Goal: Task Accomplishment & Management: Use online tool/utility

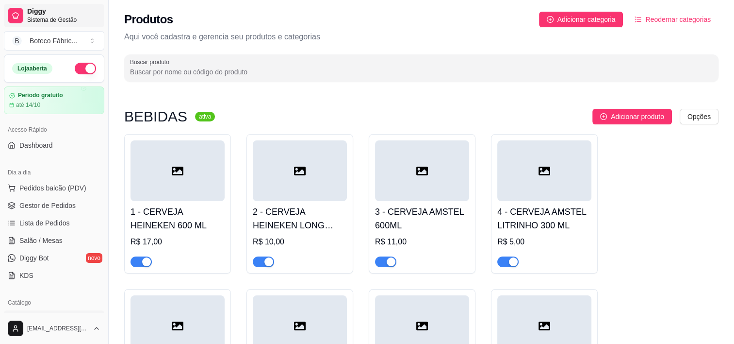
click at [51, 12] on span "Diggy" at bounding box center [63, 11] width 73 height 9
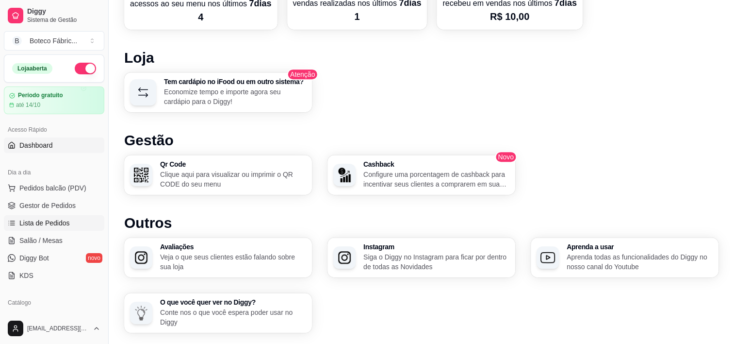
scroll to position [97, 0]
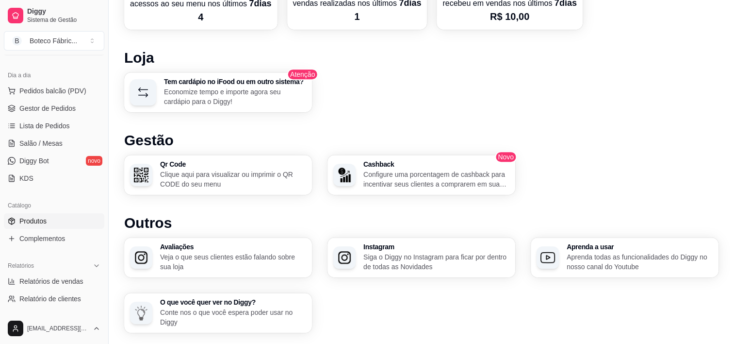
click at [41, 220] on span "Produtos" at bounding box center [32, 221] width 27 height 10
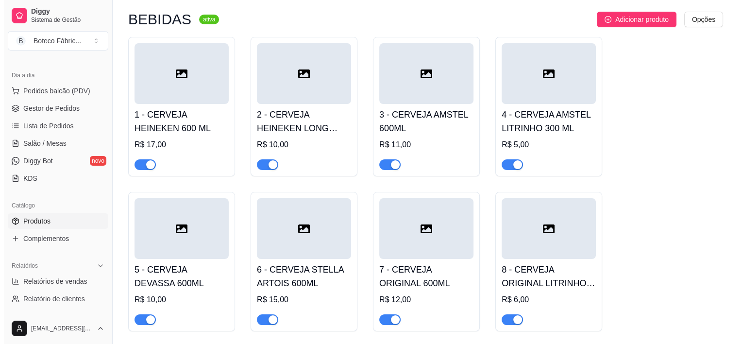
scroll to position [49, 0]
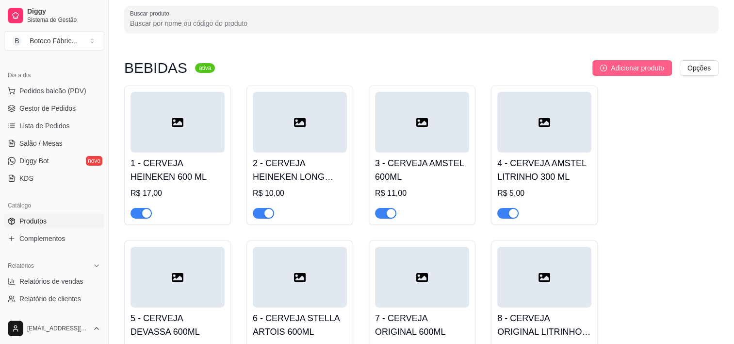
click at [613, 69] on span "Adicionar produto" at bounding box center [637, 68] width 53 height 11
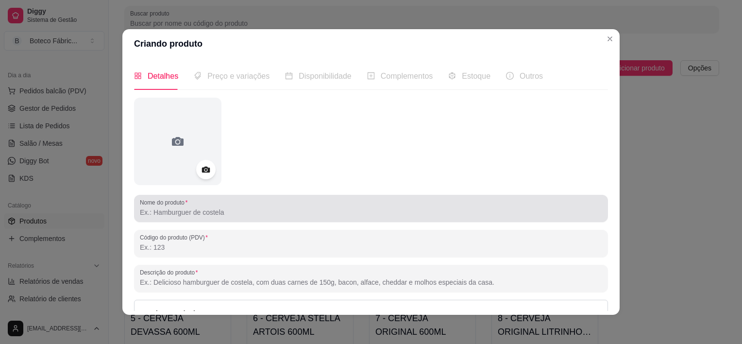
click at [256, 213] on input "Nome do produto" at bounding box center [371, 212] width 462 height 10
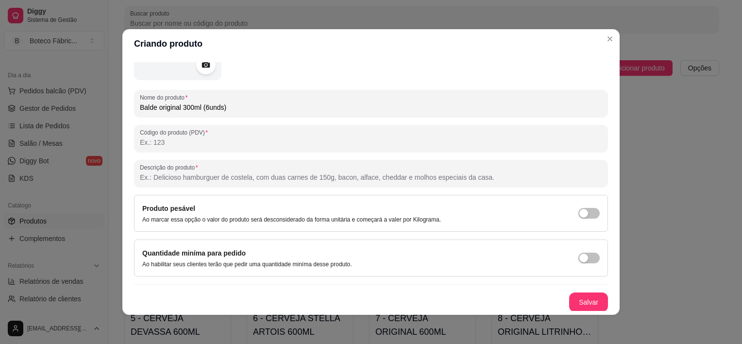
scroll to position [2, 0]
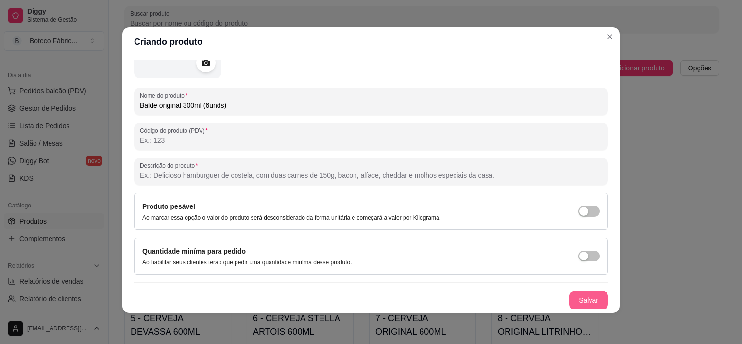
type input "Balde original 300ml (6unds)"
click at [577, 295] on button "Salvar" at bounding box center [588, 299] width 39 height 19
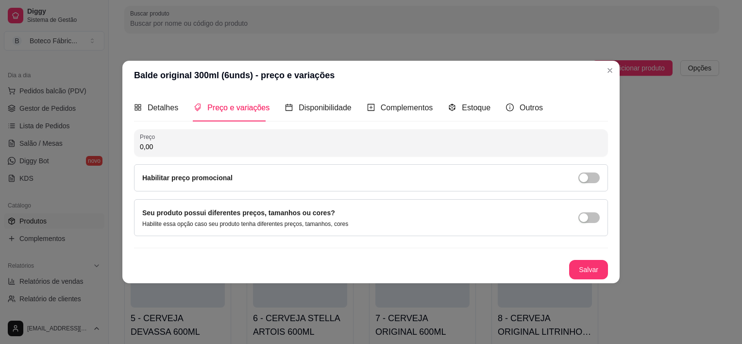
scroll to position [0, 0]
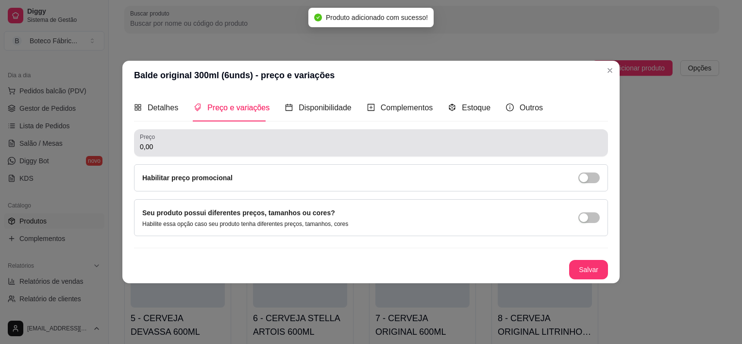
click at [238, 140] on div "0,00" at bounding box center [371, 142] width 462 height 19
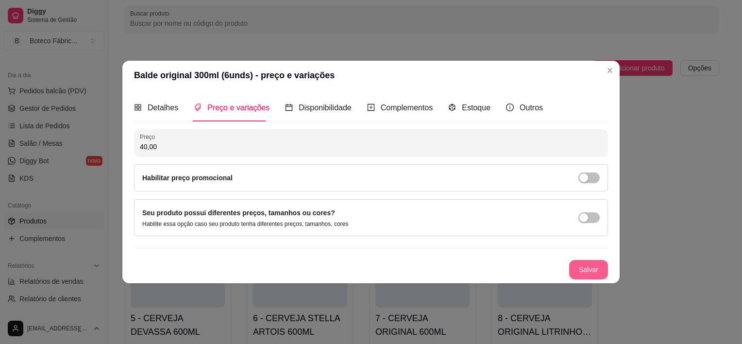
type input "40,00"
click at [573, 270] on button "Salvar" at bounding box center [588, 269] width 39 height 19
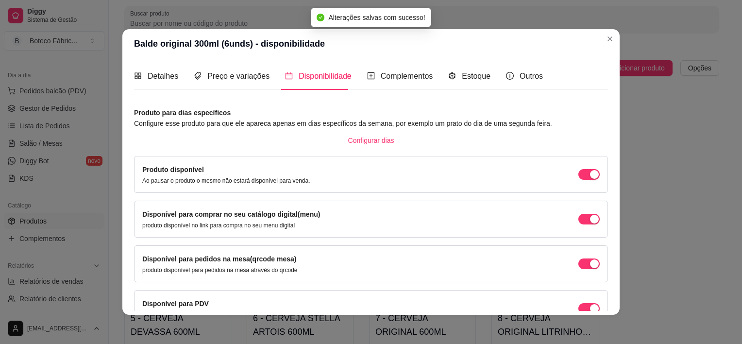
scroll to position [54, 0]
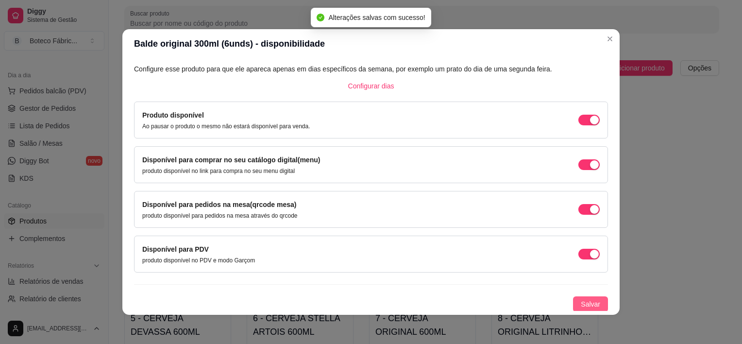
click at [581, 302] on span "Salvar" at bounding box center [590, 304] width 19 height 11
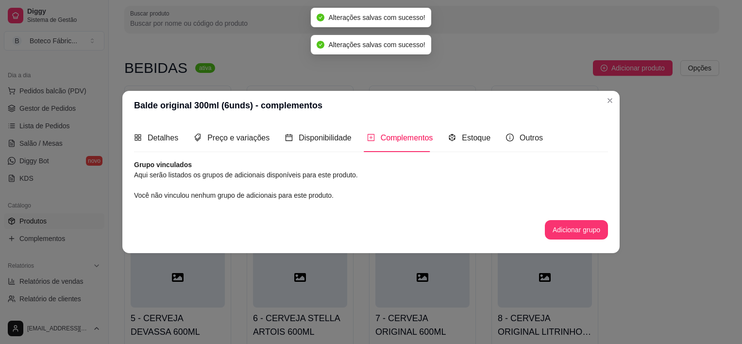
scroll to position [0, 0]
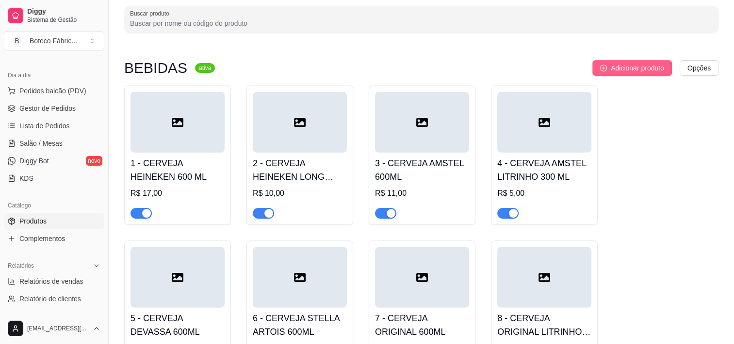
click at [614, 70] on span "Adicionar produto" at bounding box center [637, 68] width 53 height 11
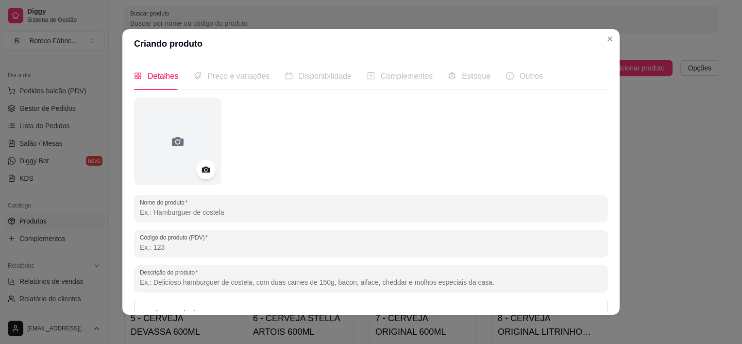
click at [226, 212] on input "Nome do produto" at bounding box center [371, 212] width 462 height 10
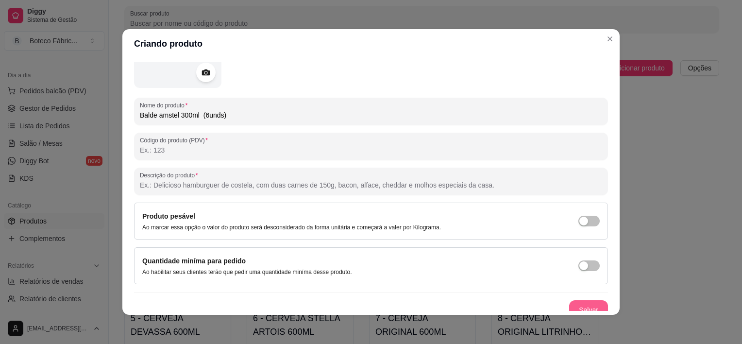
type input "Balde amstel 300ml (6unds)"
click at [581, 302] on button "Salvar" at bounding box center [588, 309] width 39 height 19
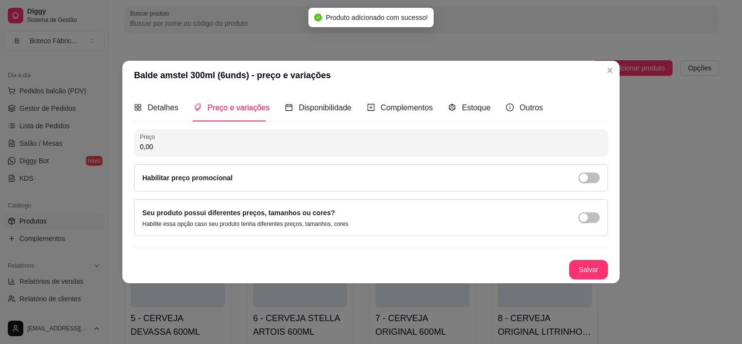
scroll to position [0, 0]
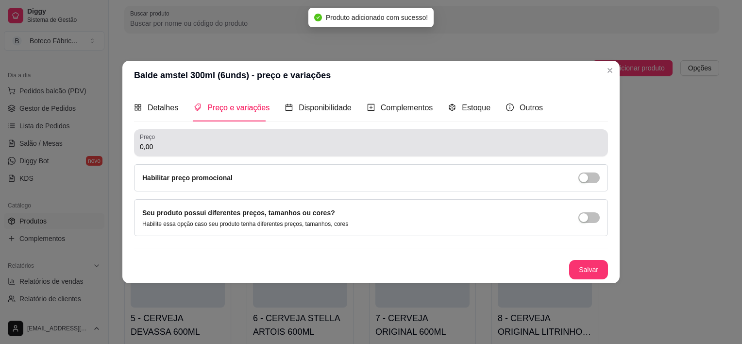
click at [176, 141] on div "0,00" at bounding box center [371, 142] width 462 height 19
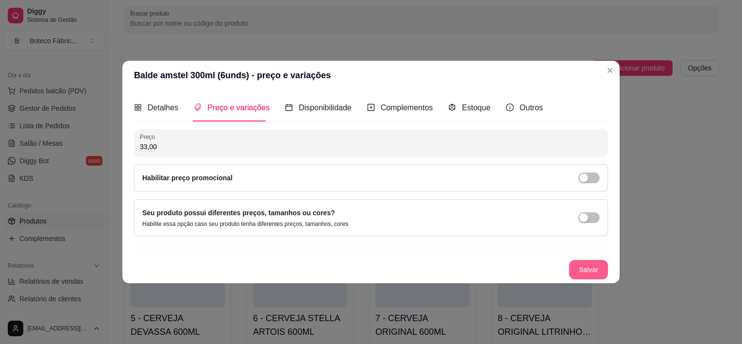
type input "33,00"
click at [578, 266] on button "Salvar" at bounding box center [588, 269] width 39 height 19
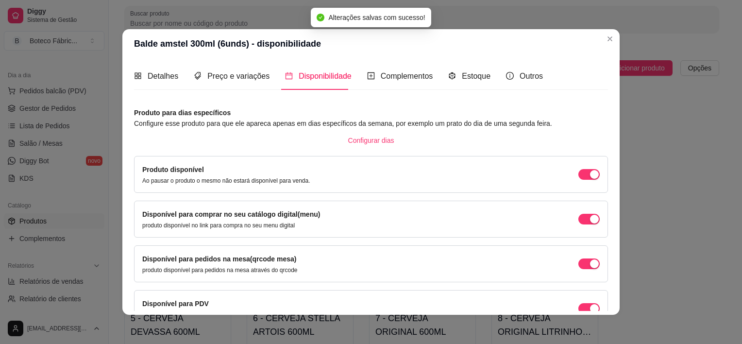
scroll to position [2, 0]
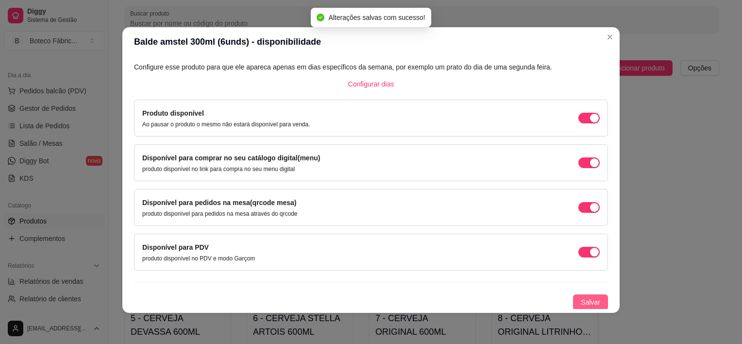
click at [583, 297] on span "Salvar" at bounding box center [590, 302] width 19 height 11
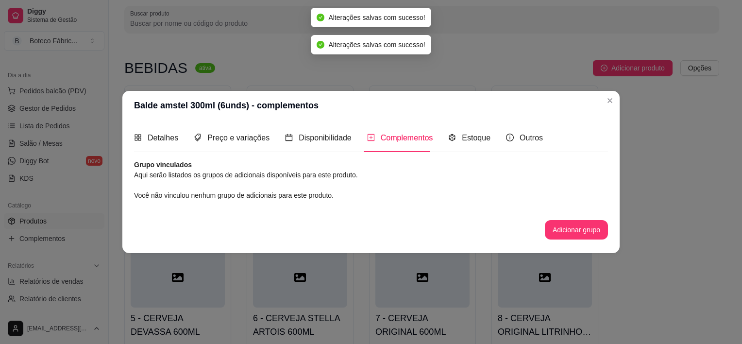
scroll to position [0, 0]
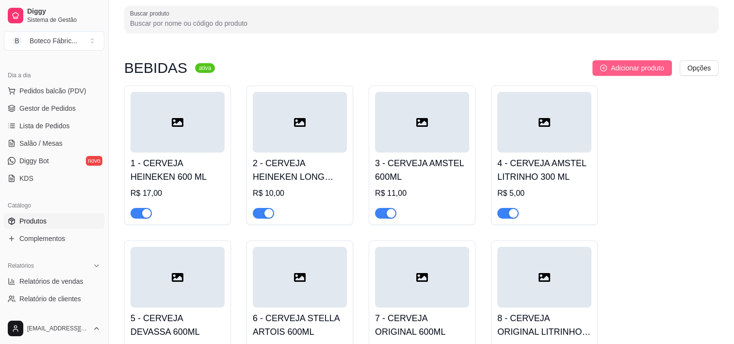
click at [626, 63] on span "Adicionar produto" at bounding box center [637, 68] width 53 height 11
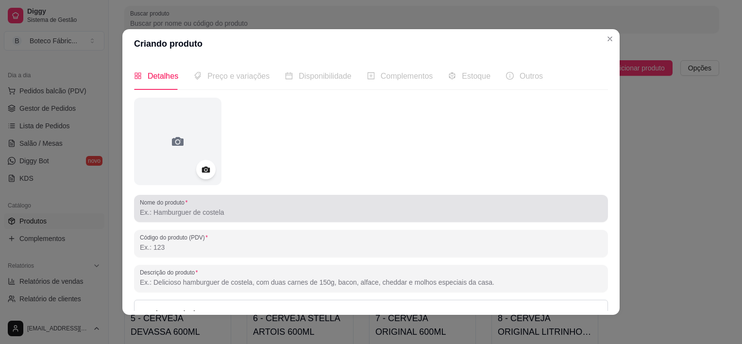
click at [233, 214] on input "Nome do produto" at bounding box center [371, 212] width 462 height 10
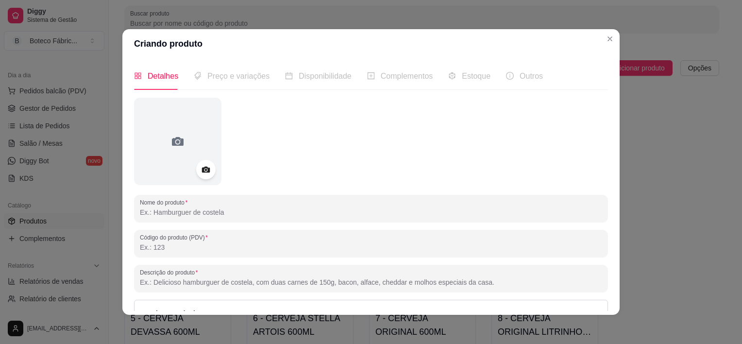
type input "h"
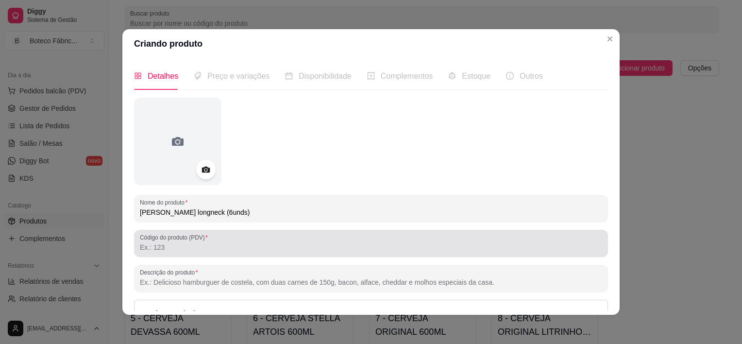
scroll to position [105, 0]
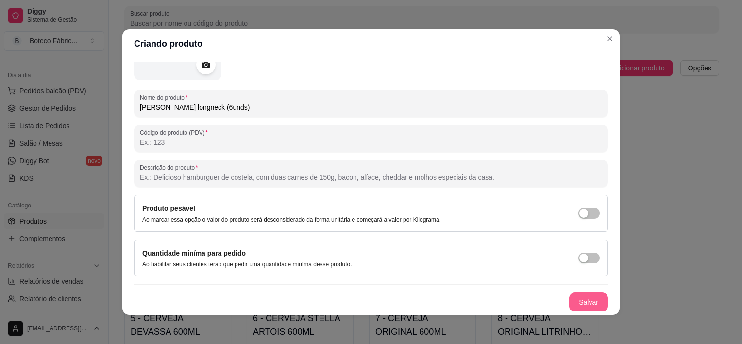
type input "[PERSON_NAME] longneck (6unds)"
click at [580, 292] on button "Salvar" at bounding box center [588, 301] width 39 height 19
click at [573, 301] on button "Salvar" at bounding box center [588, 302] width 38 height 19
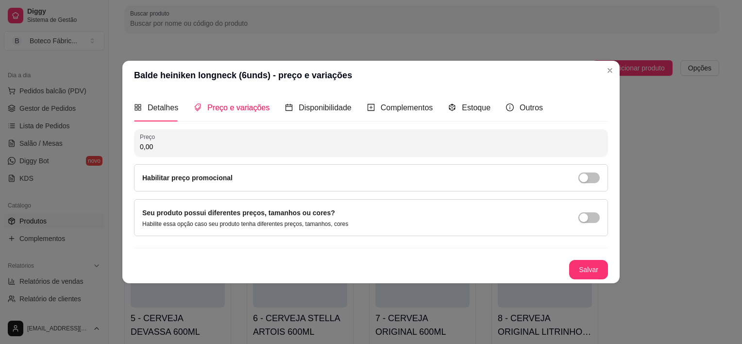
scroll to position [0, 0]
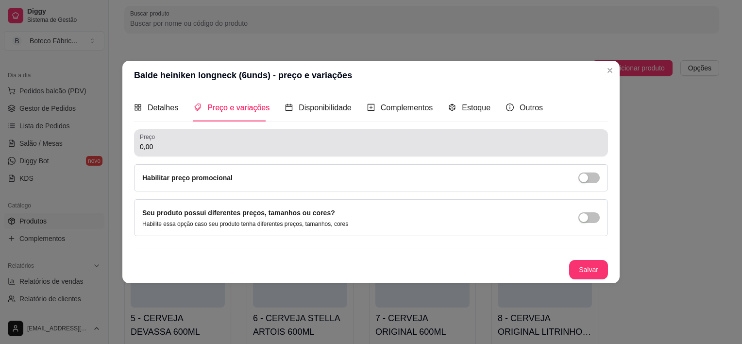
click at [174, 140] on div "0,00" at bounding box center [371, 142] width 462 height 19
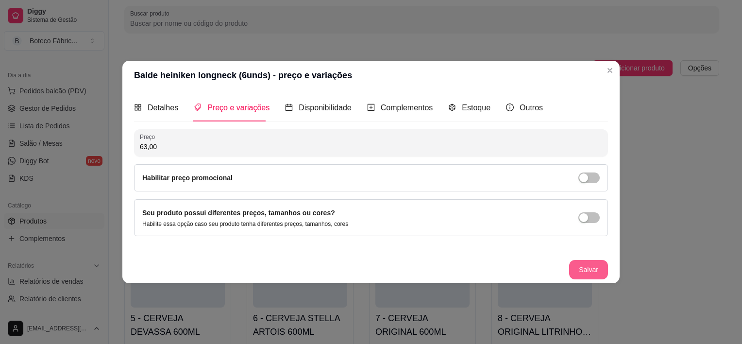
type input "63,00"
click at [593, 263] on button "Salvar" at bounding box center [588, 269] width 38 height 19
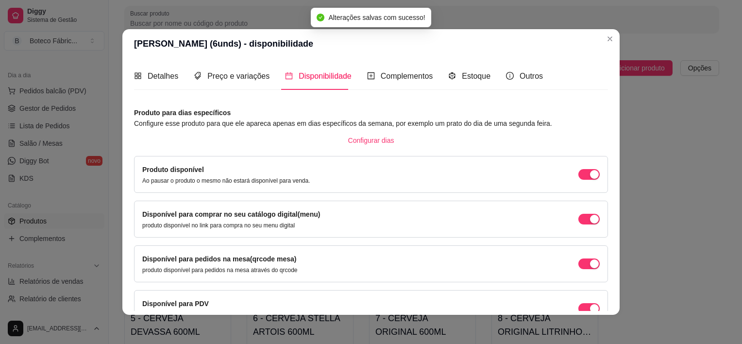
scroll to position [54, 0]
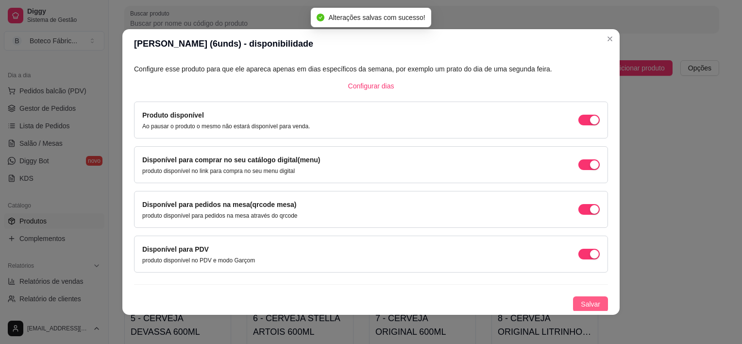
click at [581, 302] on span "Salvar" at bounding box center [590, 304] width 19 height 11
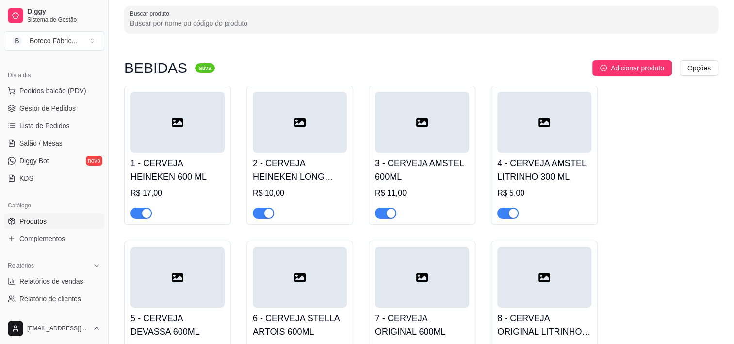
scroll to position [437, 0]
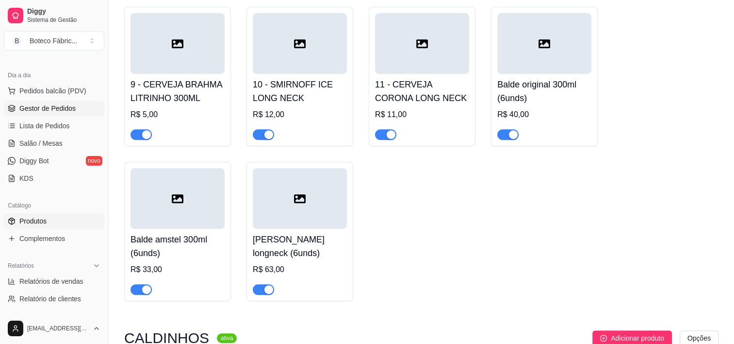
click at [35, 107] on span "Gestor de Pedidos" at bounding box center [47, 108] width 56 height 10
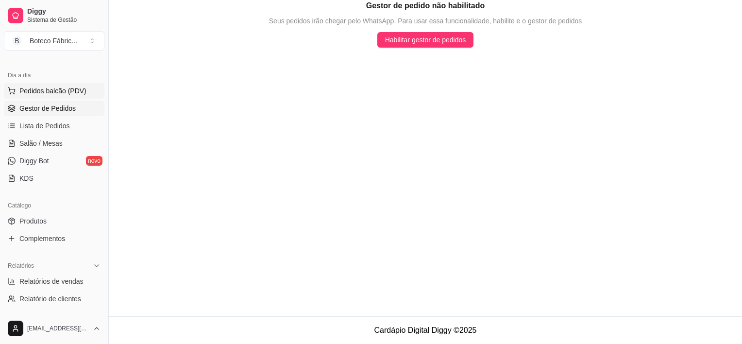
click at [50, 86] on span "Pedidos balcão (PDV)" at bounding box center [52, 91] width 67 height 10
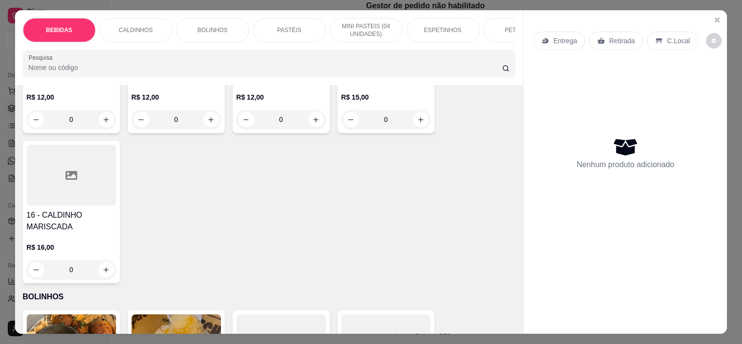
scroll to position [388, 0]
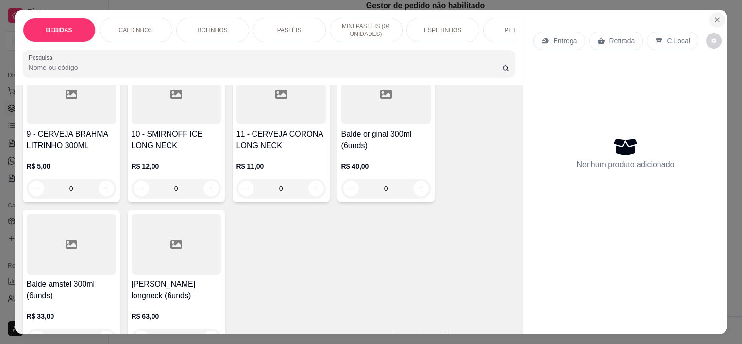
click at [716, 17] on icon "Close" at bounding box center [717, 20] width 8 height 8
